Goal: Task Accomplishment & Management: Complete application form

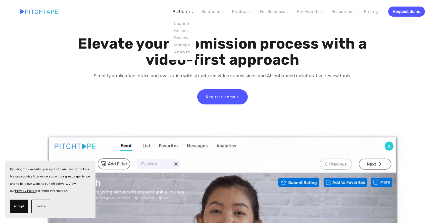
click at [184, 12] on link "Platform ⌵" at bounding box center [183, 11] width 21 height 5
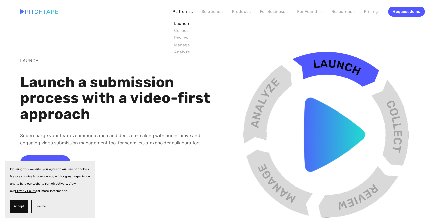
click at [186, 23] on link "Launch" at bounding box center [182, 23] width 19 height 7
click at [319, 122] on img at bounding box center [326, 134] width 198 height 189
click at [40, 204] on span "Decline" at bounding box center [40, 205] width 11 height 7
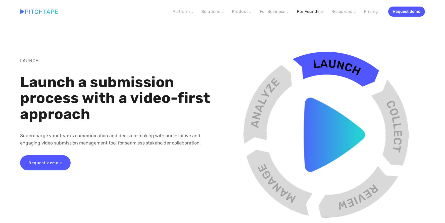
click at [304, 13] on link "For Founders" at bounding box center [310, 11] width 26 height 9
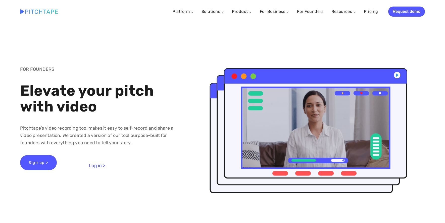
click at [98, 169] on p "Log in >" at bounding box center [136, 162] width 95 height 15
click at [29, 155] on link "Sign up >" at bounding box center [38, 162] width 37 height 15
